Goal: Task Accomplishment & Management: Manage account settings

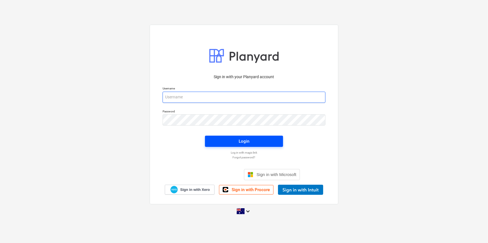
type input "[EMAIL_ADDRESS][DOMAIN_NAME]"
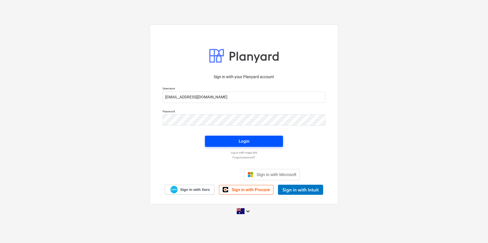
click at [231, 143] on span "Login" at bounding box center [244, 141] width 65 height 7
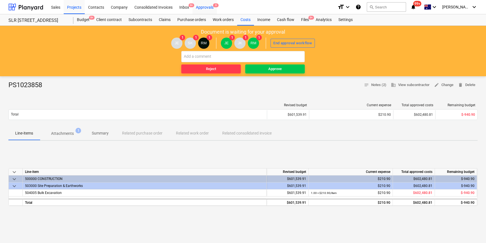
click at [203, 6] on div "Approvals 9" at bounding box center [204, 7] width 24 height 14
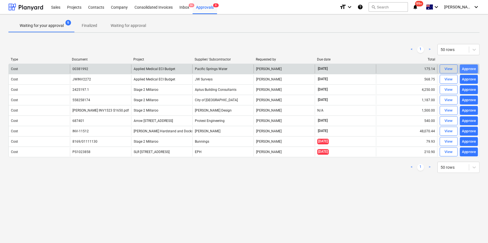
click at [464, 69] on div "Approve" at bounding box center [469, 69] width 14 height 6
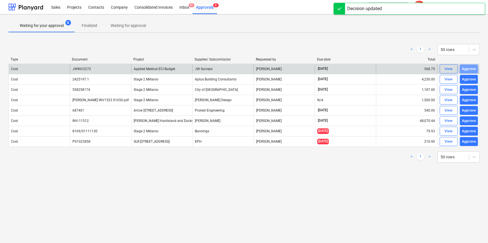
click at [467, 69] on div "Approve" at bounding box center [469, 69] width 14 height 6
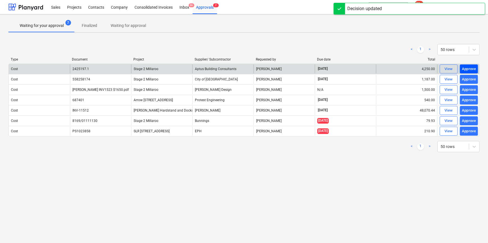
click at [467, 69] on div "Approve" at bounding box center [469, 69] width 14 height 6
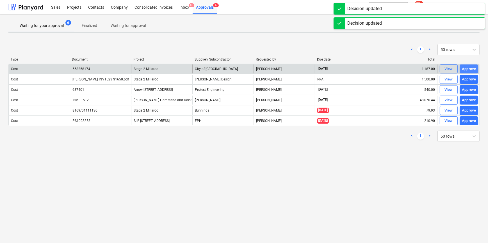
click at [468, 70] on div "Approve" at bounding box center [469, 69] width 14 height 6
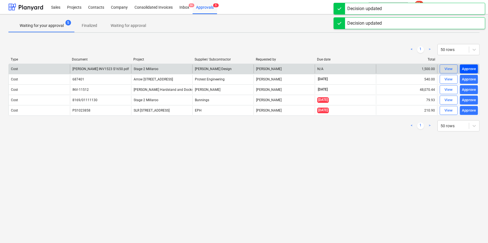
click at [467, 70] on div "Approve" at bounding box center [469, 69] width 14 height 6
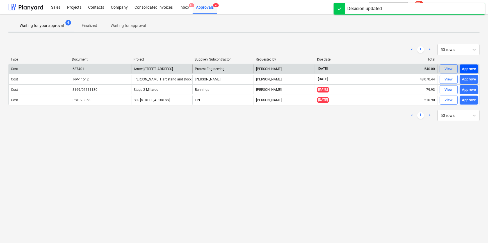
click at [467, 71] on div "Approve" at bounding box center [469, 69] width 14 height 6
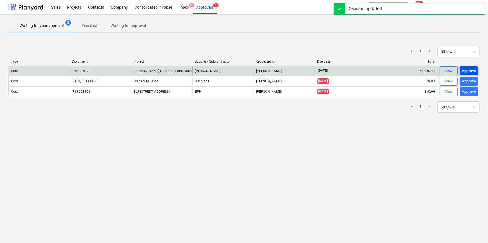
click at [467, 73] on div "Approve" at bounding box center [469, 71] width 14 height 6
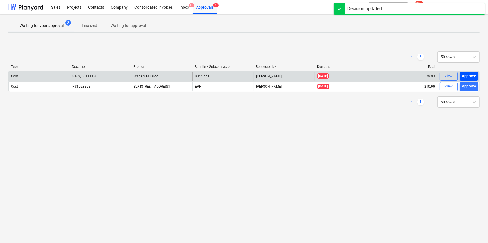
click at [467, 74] on div "Approve" at bounding box center [469, 76] width 14 height 6
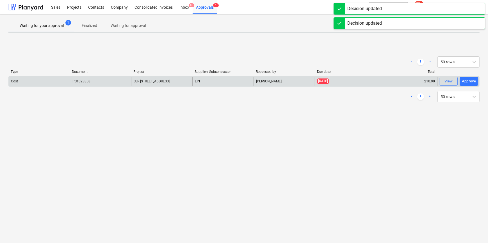
click at [470, 81] on div "Approve" at bounding box center [469, 81] width 14 height 6
